Goal: Register for event/course

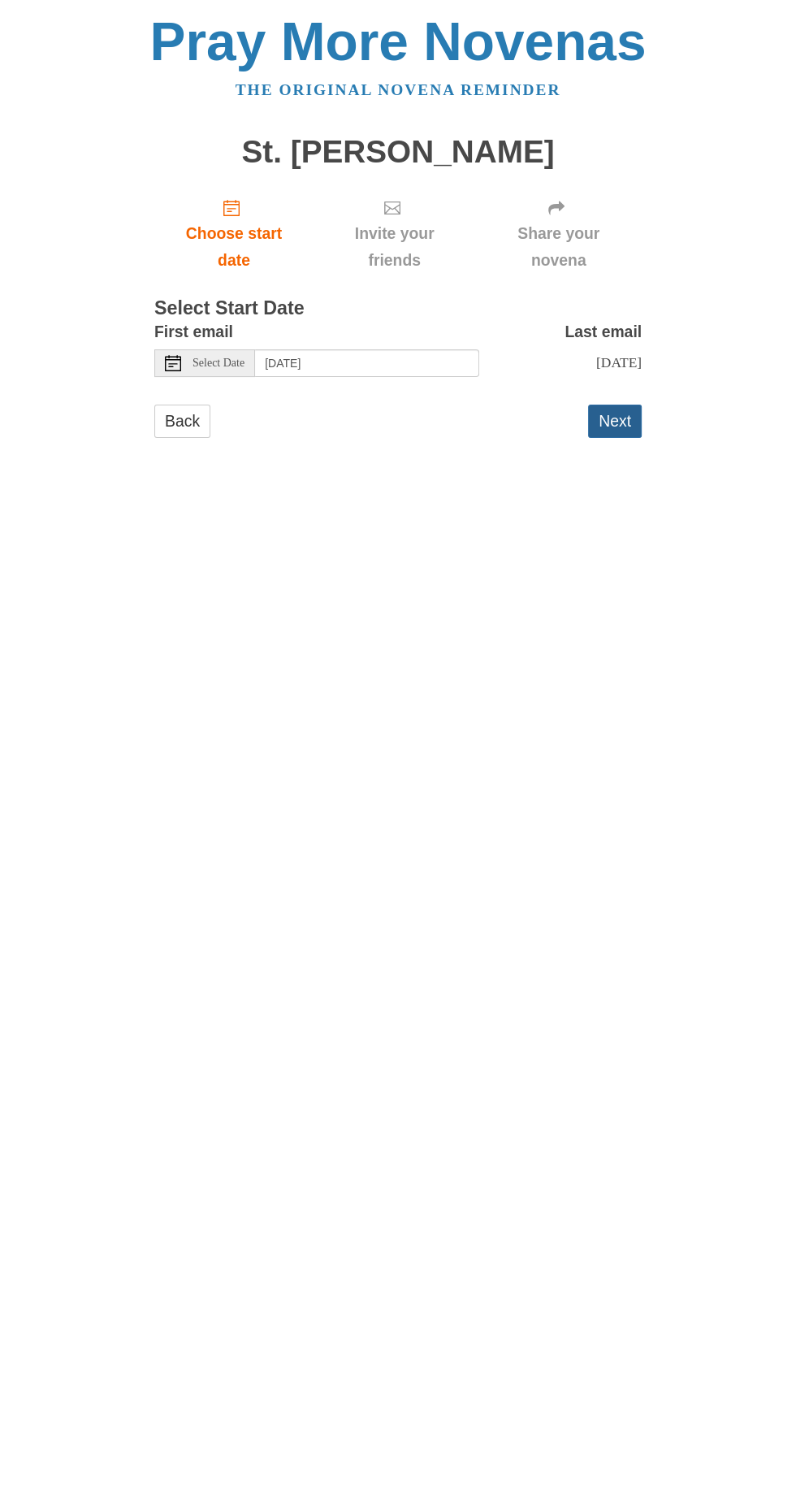
click at [633, 405] on button "Next" at bounding box center [614, 421] width 54 height 33
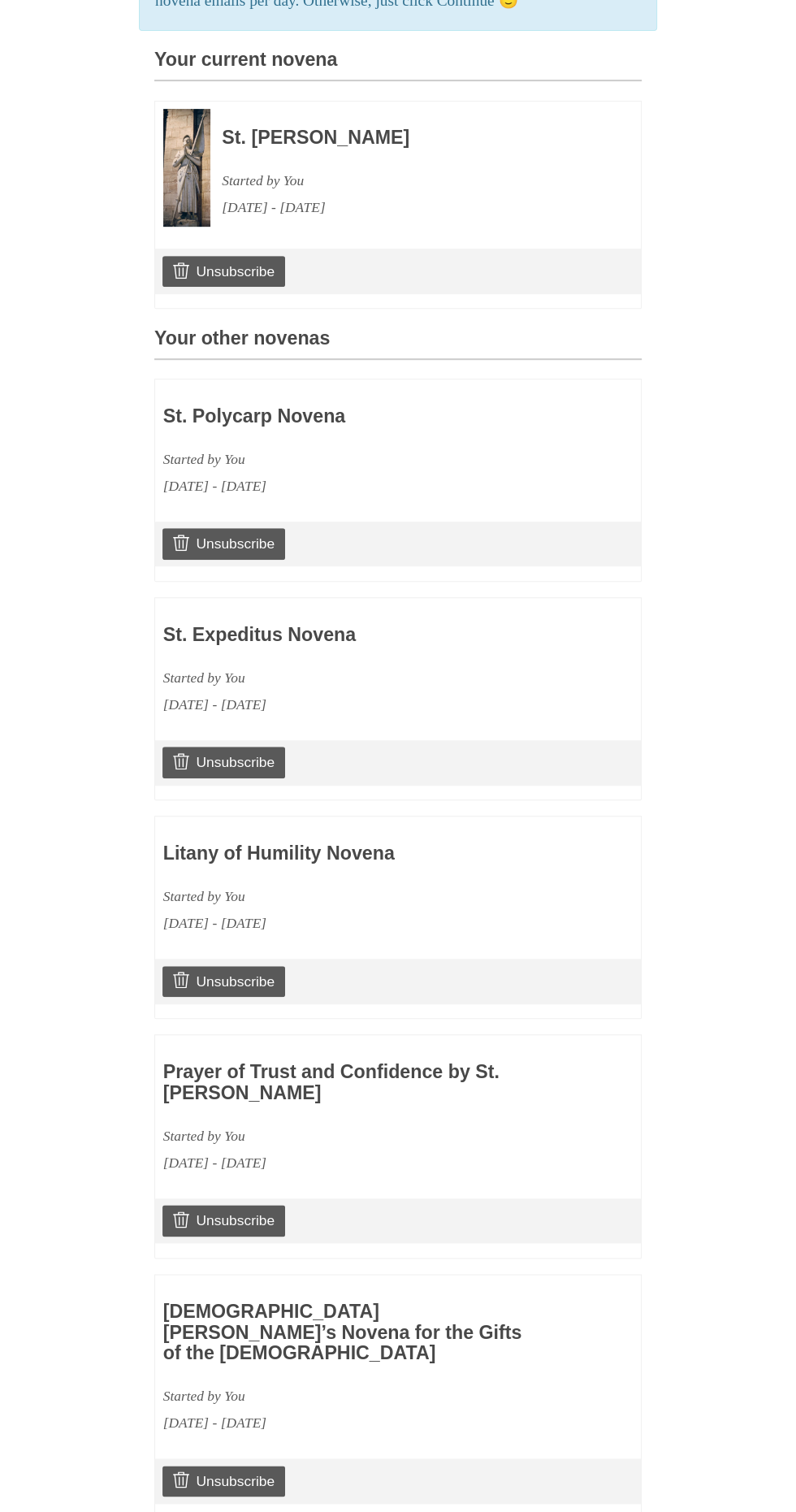
scroll to position [616, 0]
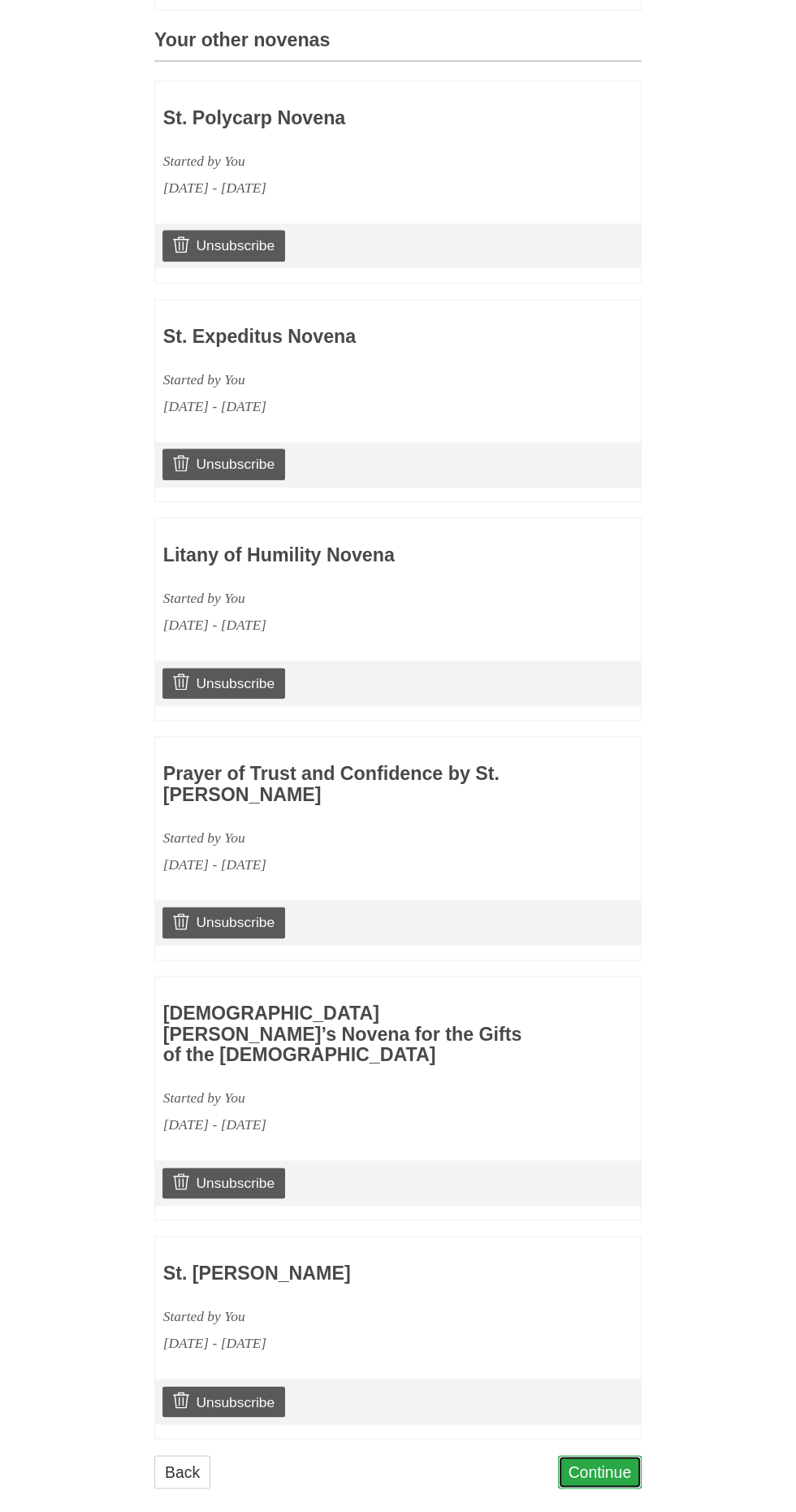
scroll to position [719, 0]
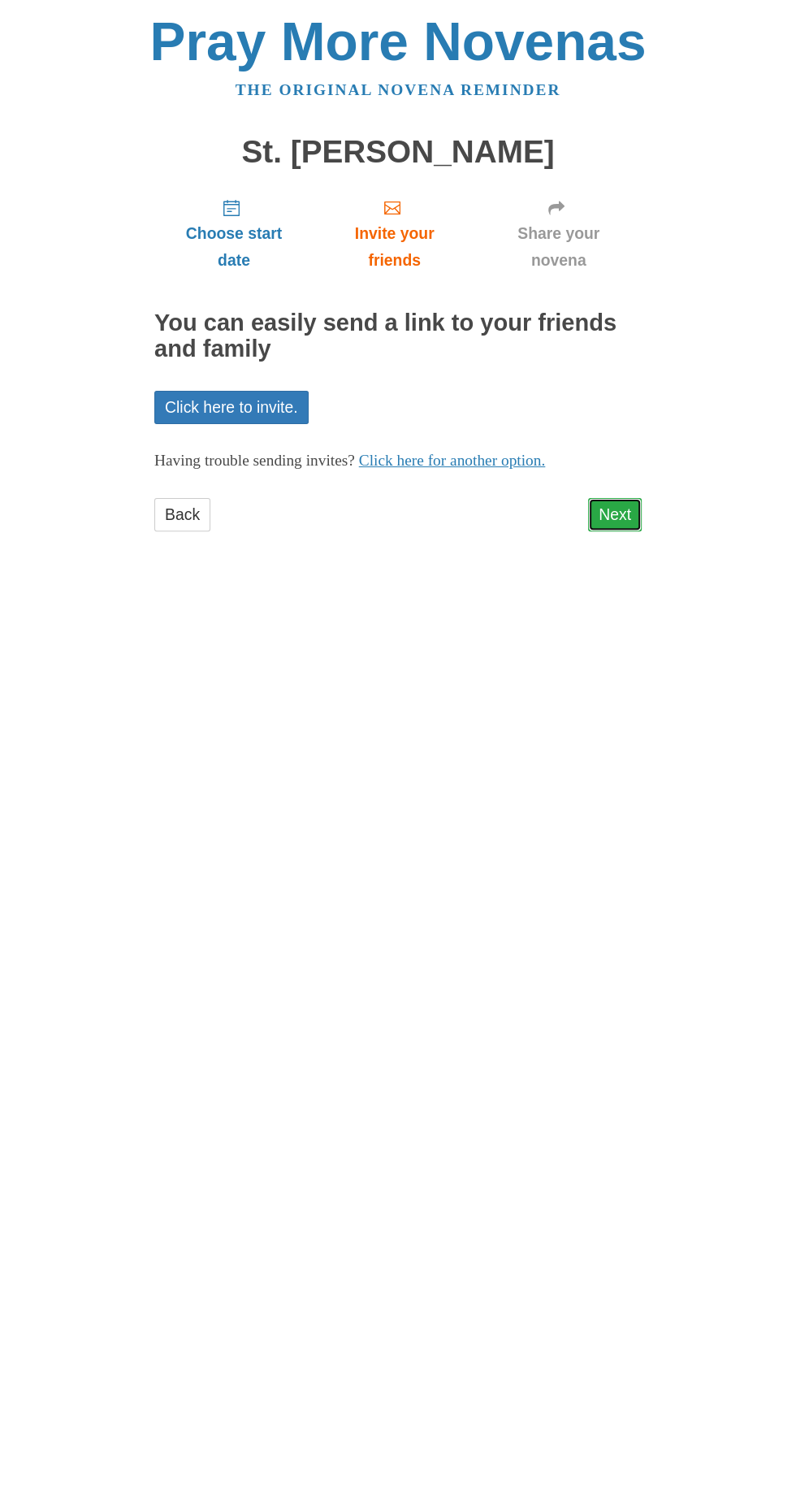
click at [618, 498] on link "Next" at bounding box center [614, 515] width 54 height 33
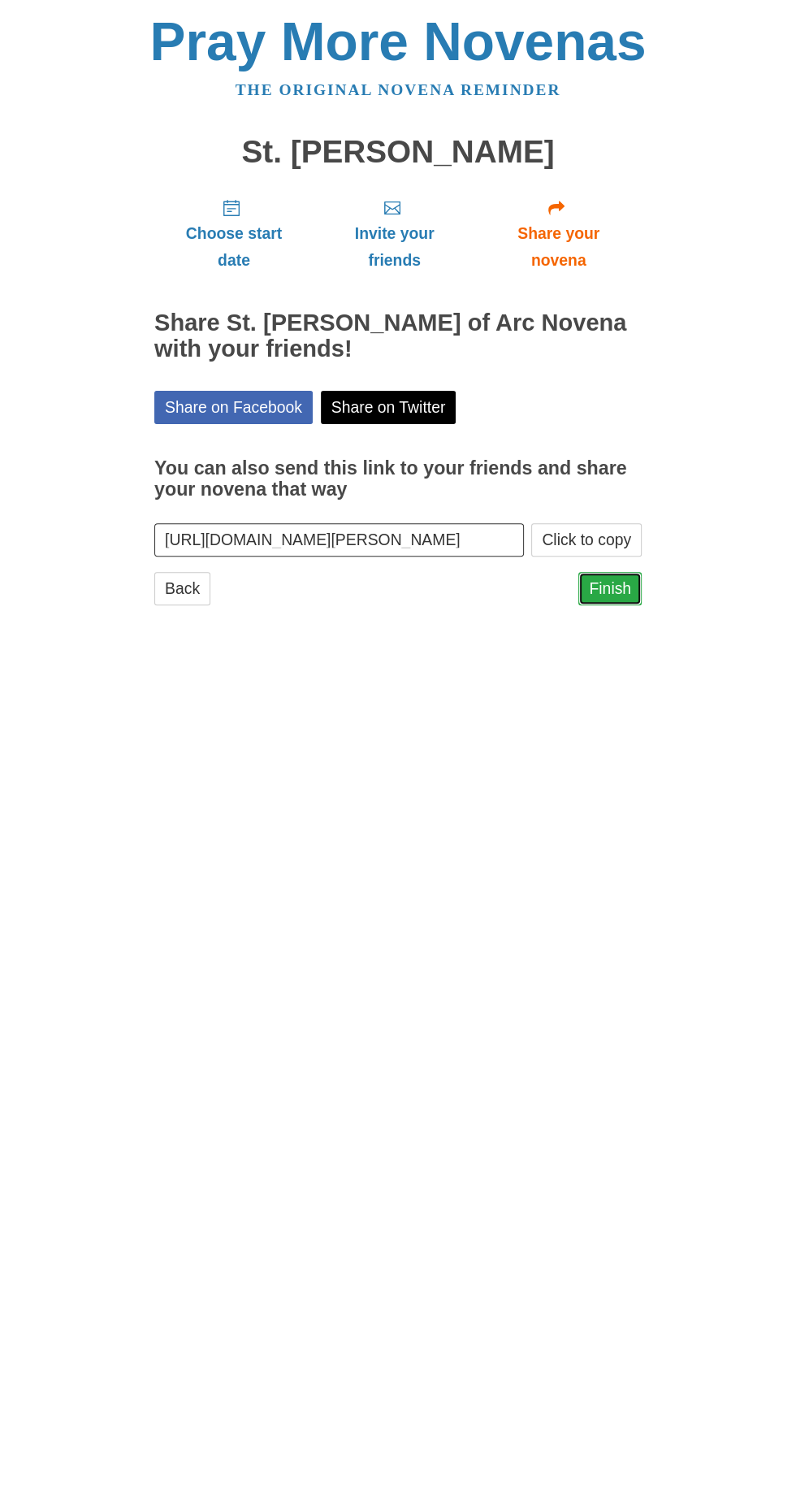
click at [625, 575] on link "Finish" at bounding box center [609, 589] width 63 height 33
